Goal: Information Seeking & Learning: Learn about a topic

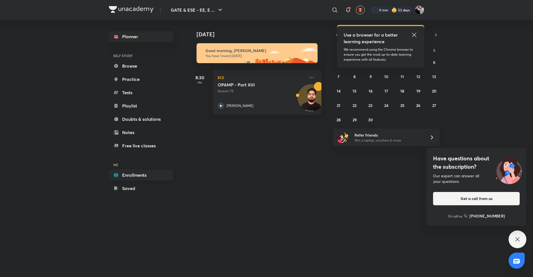
click at [140, 176] on link "Enrollments" at bounding box center [141, 175] width 64 height 11
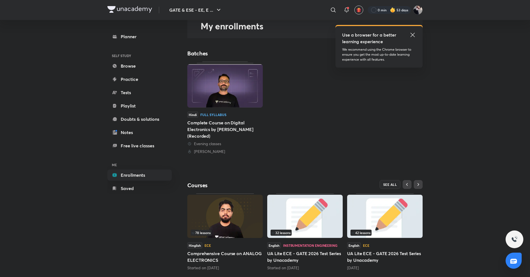
scroll to position [41, 0]
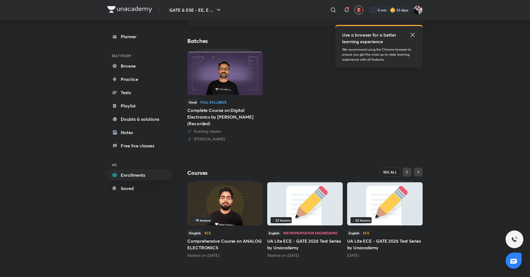
click at [385, 171] on span "SEE ALL" at bounding box center [390, 172] width 14 height 4
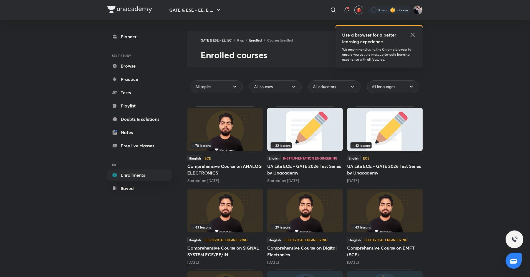
click at [241, 202] on img at bounding box center [224, 211] width 75 height 43
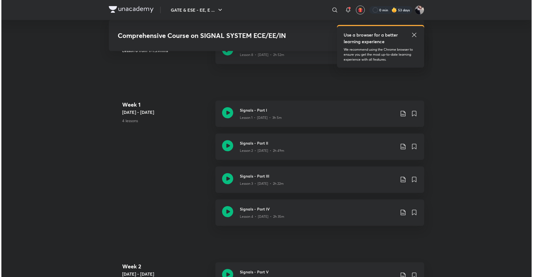
scroll to position [291, 0]
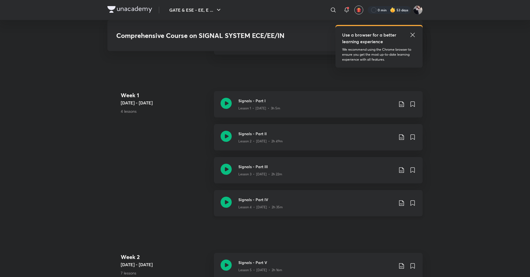
click at [402, 203] on icon at bounding box center [401, 203] width 7 height 7
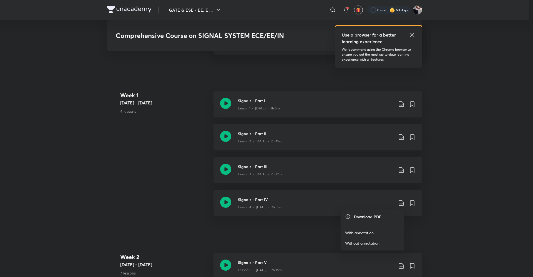
click at [372, 232] on p "With annotation" at bounding box center [359, 233] width 29 height 6
